Goal: Find contact information: Find contact information

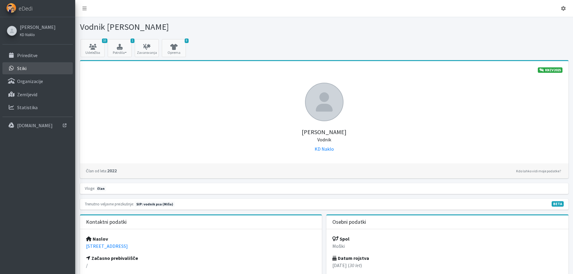
click at [34, 71] on link "Stiki" at bounding box center [37, 68] width 70 height 12
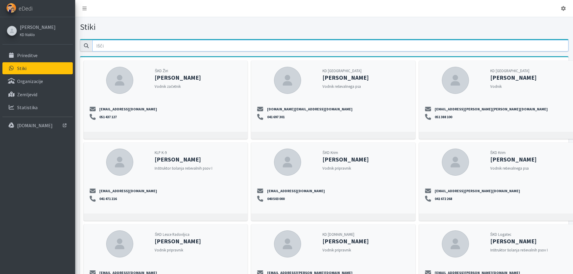
click at [168, 45] on input "email" at bounding box center [330, 45] width 476 height 11
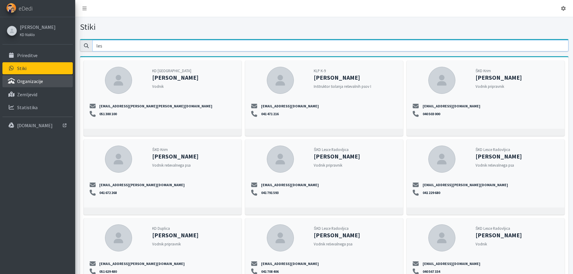
type input "les"
click at [39, 81] on p "Organizacije" at bounding box center [30, 81] width 26 height 6
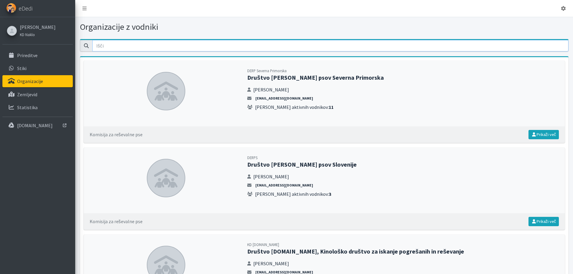
click at [137, 46] on input "email" at bounding box center [330, 45] width 476 height 11
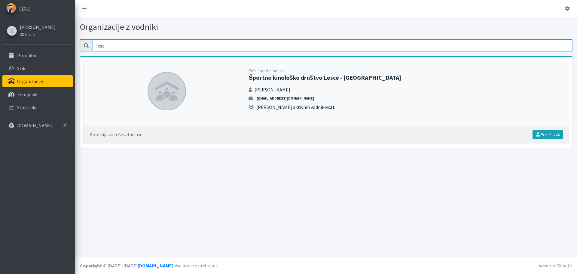
type input "lesc"
drag, startPoint x: 303, startPoint y: 98, endPoint x: 256, endPoint y: 99, distance: 46.6
click at [256, 99] on li "[EMAIL_ADDRESS][DOMAIN_NAME]" at bounding box center [406, 98] width 314 height 5
copy link "[EMAIL_ADDRESS][DOMAIN_NAME]"
click at [35, 63] on link "Stiki" at bounding box center [37, 68] width 70 height 12
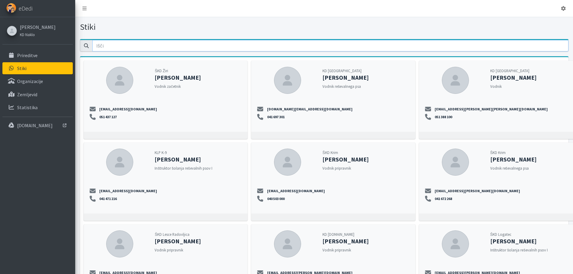
drag, startPoint x: 0, startPoint y: 0, endPoint x: 89, endPoint y: 47, distance: 100.2
click at [88, 47] on div at bounding box center [324, 45] width 488 height 11
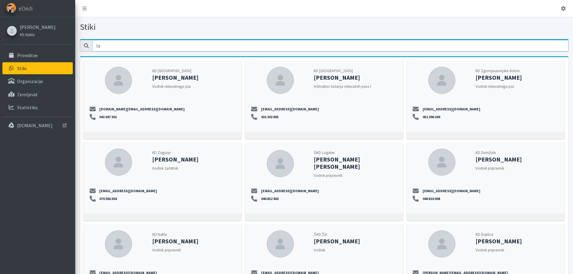
type input "l"
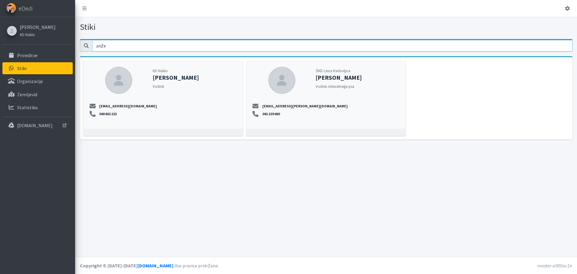
type input "anže"
drag, startPoint x: 109, startPoint y: 45, endPoint x: 69, endPoint y: 45, distance: 40.3
click at [69, 45] on div "Odjavi se eDedi [PERSON_NAME] Naklo" at bounding box center [288, 137] width 577 height 274
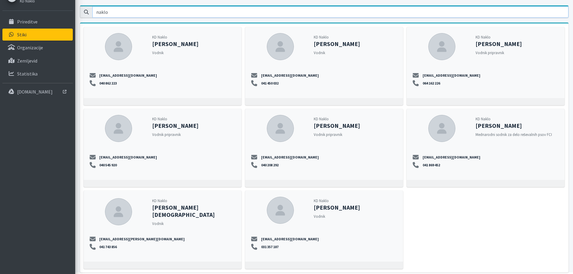
scroll to position [45, 0]
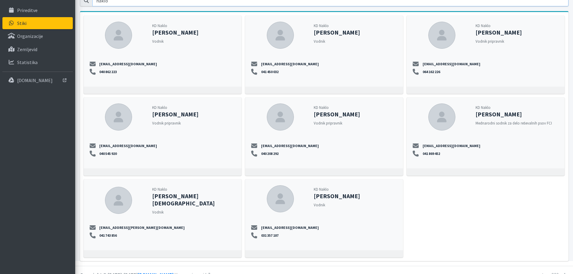
type input "naklo"
drag, startPoint x: 151, startPoint y: 121, endPoint x: 186, endPoint y: 122, distance: 34.3
click at [186, 122] on div "KD Naklo [PERSON_NAME] [PERSON_NAME] pripravnik" at bounding box center [194, 116] width 88 height 27
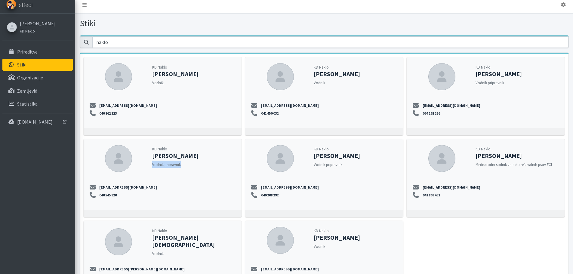
scroll to position [0, 0]
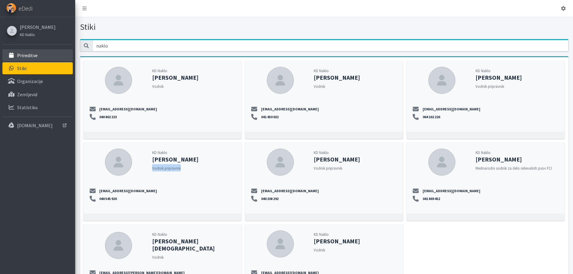
click at [46, 59] on link "Prireditve" at bounding box center [37, 55] width 70 height 12
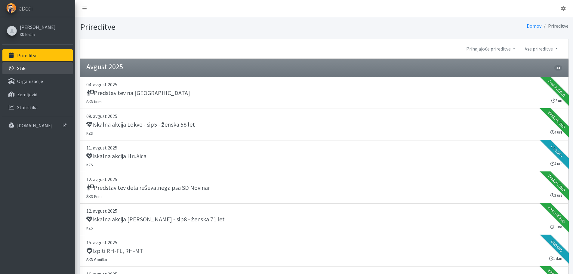
click at [41, 71] on link "Stiki" at bounding box center [37, 68] width 70 height 12
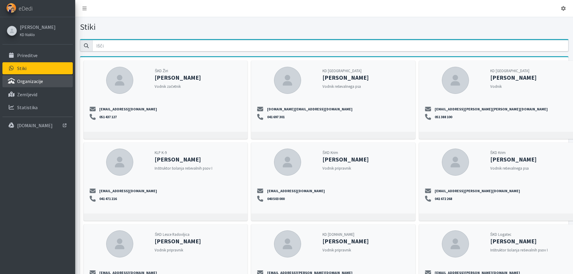
click at [43, 82] on link "Organizacije" at bounding box center [37, 81] width 70 height 12
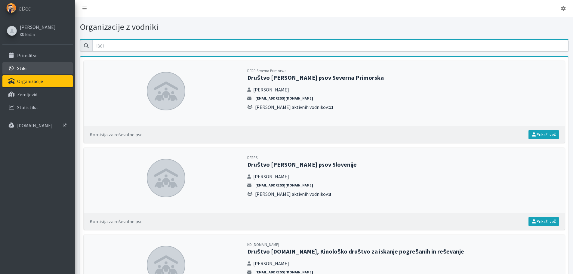
click at [43, 70] on link "Stiki" at bounding box center [37, 68] width 70 height 12
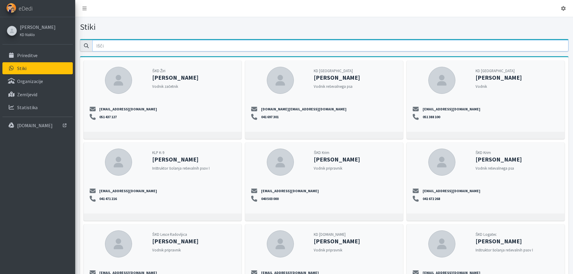
drag, startPoint x: 149, startPoint y: 46, endPoint x: 155, endPoint y: 40, distance: 9.1
click at [149, 46] on input "email" at bounding box center [330, 45] width 476 height 11
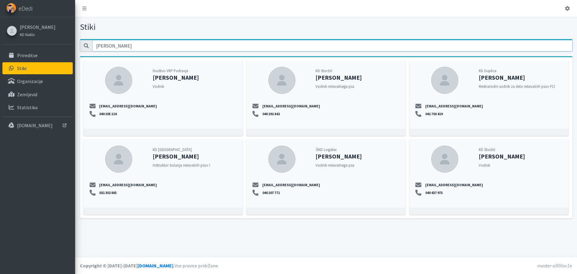
type input "andrej"
click at [43, 85] on link "Organizacije" at bounding box center [37, 81] width 70 height 12
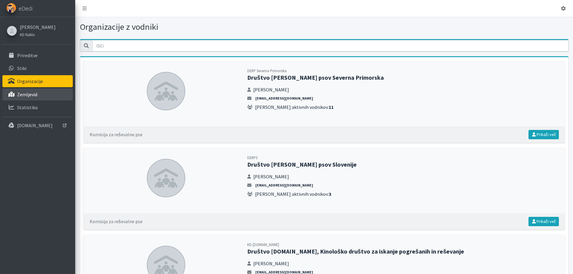
click at [31, 91] on link "Zemljevid" at bounding box center [37, 94] width 70 height 12
